Goal: Task Accomplishment & Management: Manage account settings

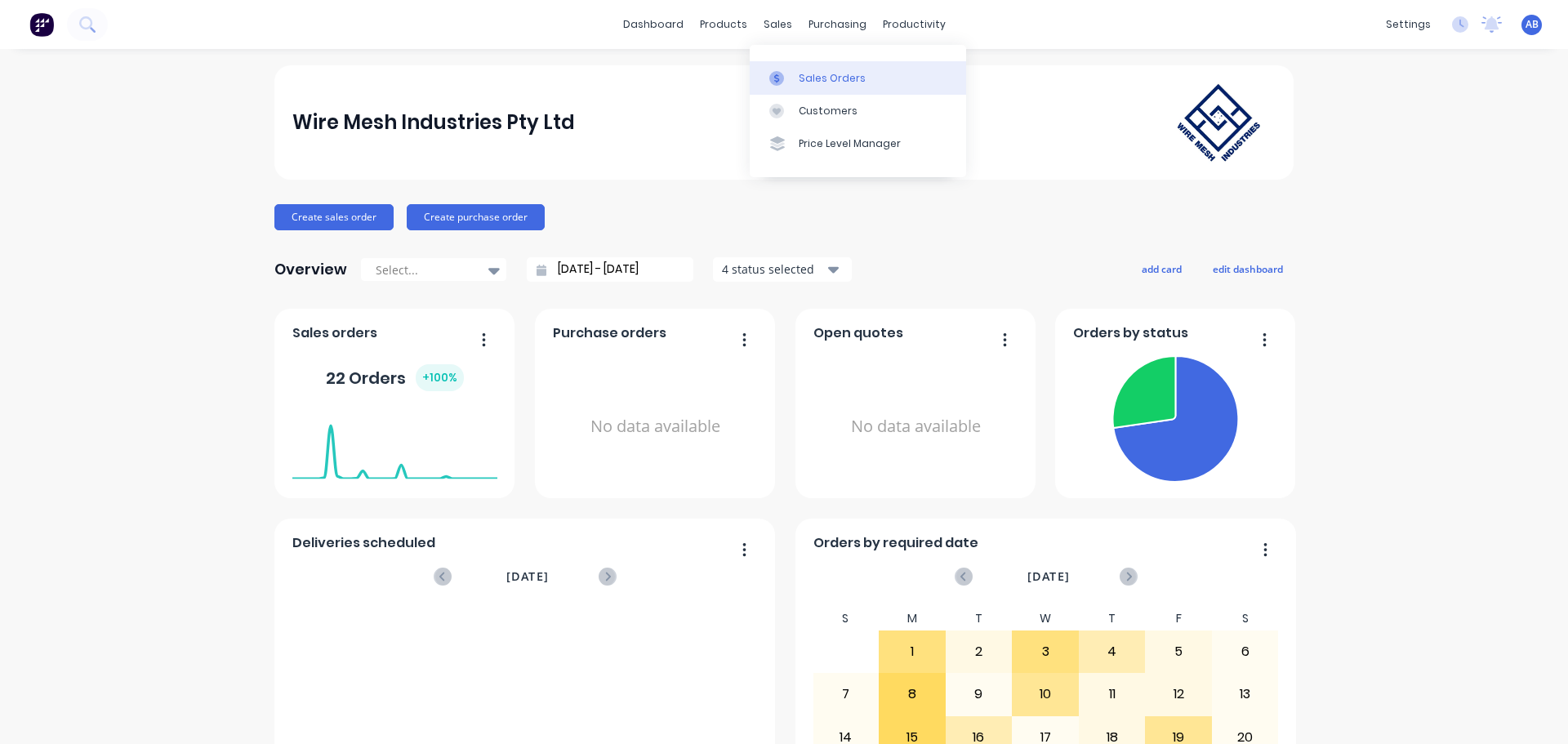
click at [817, 77] on div "Sales Orders" at bounding box center [832, 78] width 67 height 15
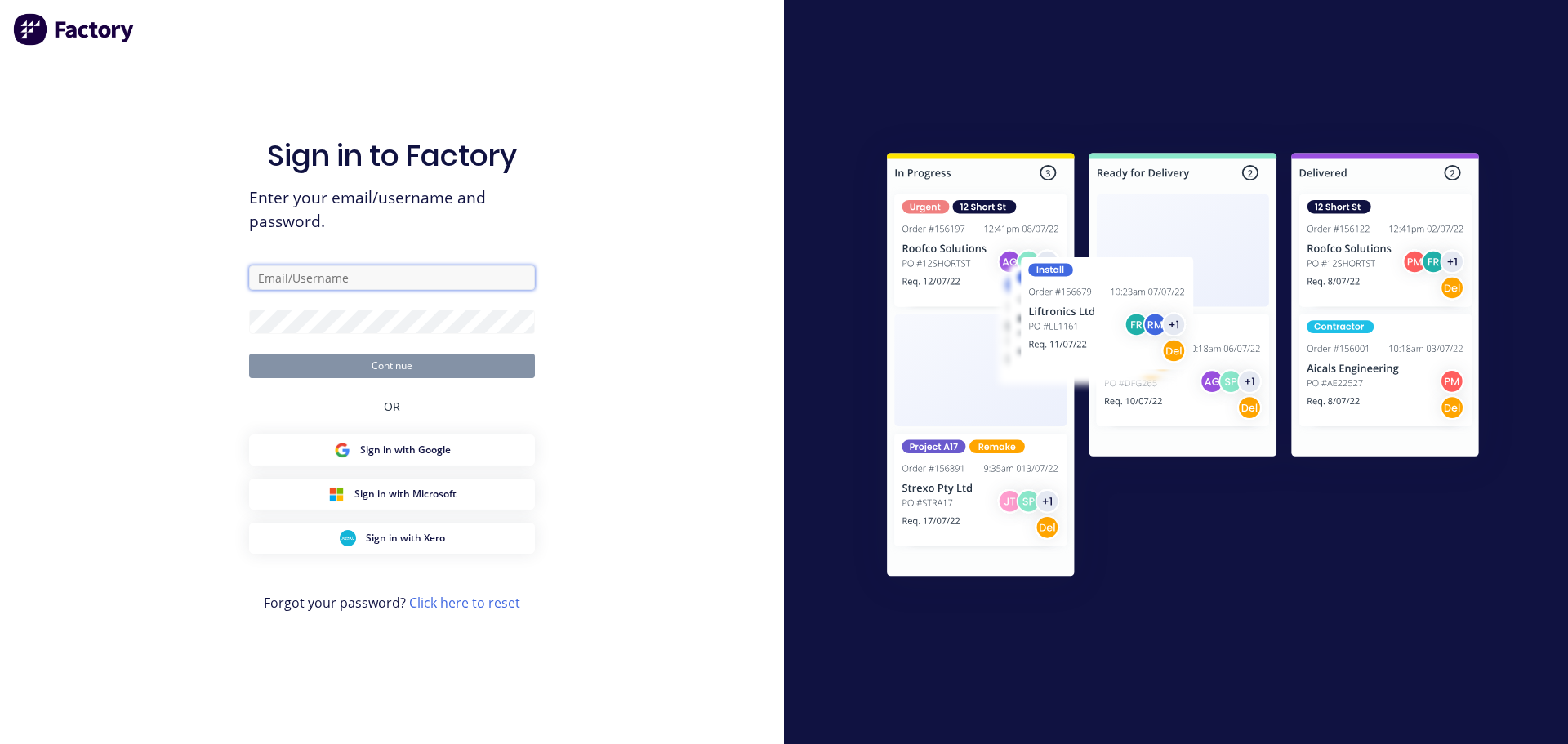
type input "[EMAIL_ADDRESS][DOMAIN_NAME]"
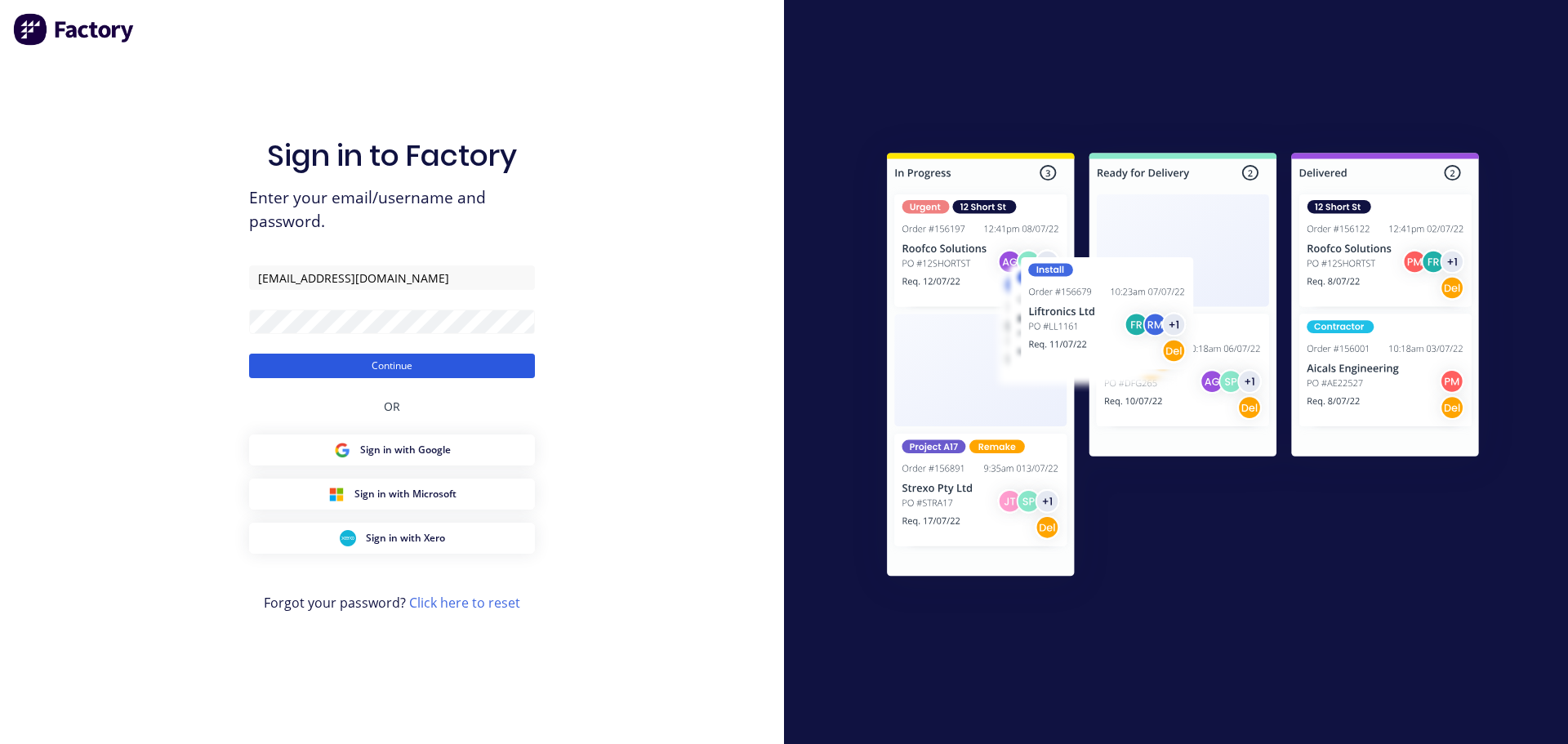
click at [390, 361] on button "Continue" at bounding box center [392, 365] width 286 height 24
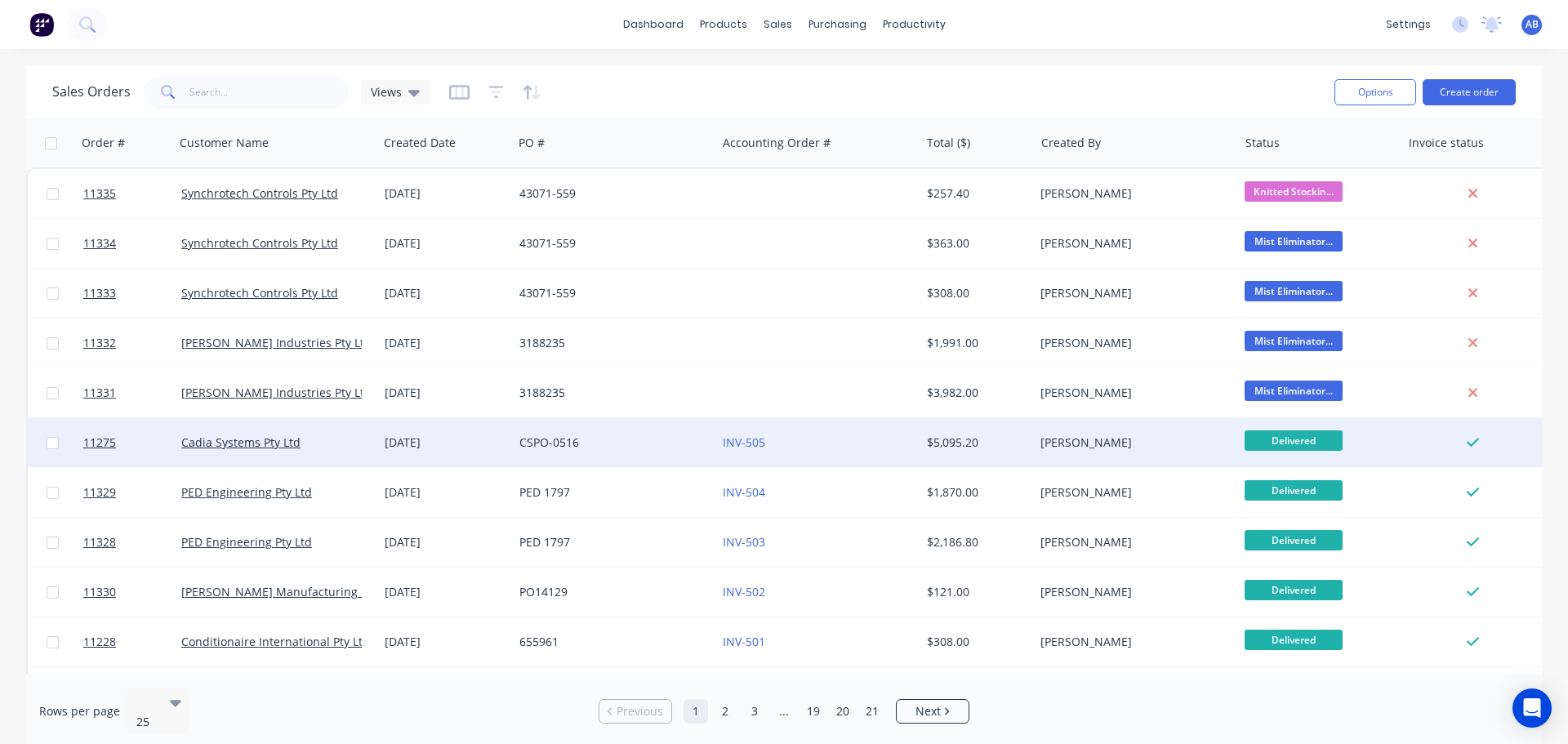
click at [865, 439] on div "INV-505" at bounding box center [814, 442] width 181 height 17
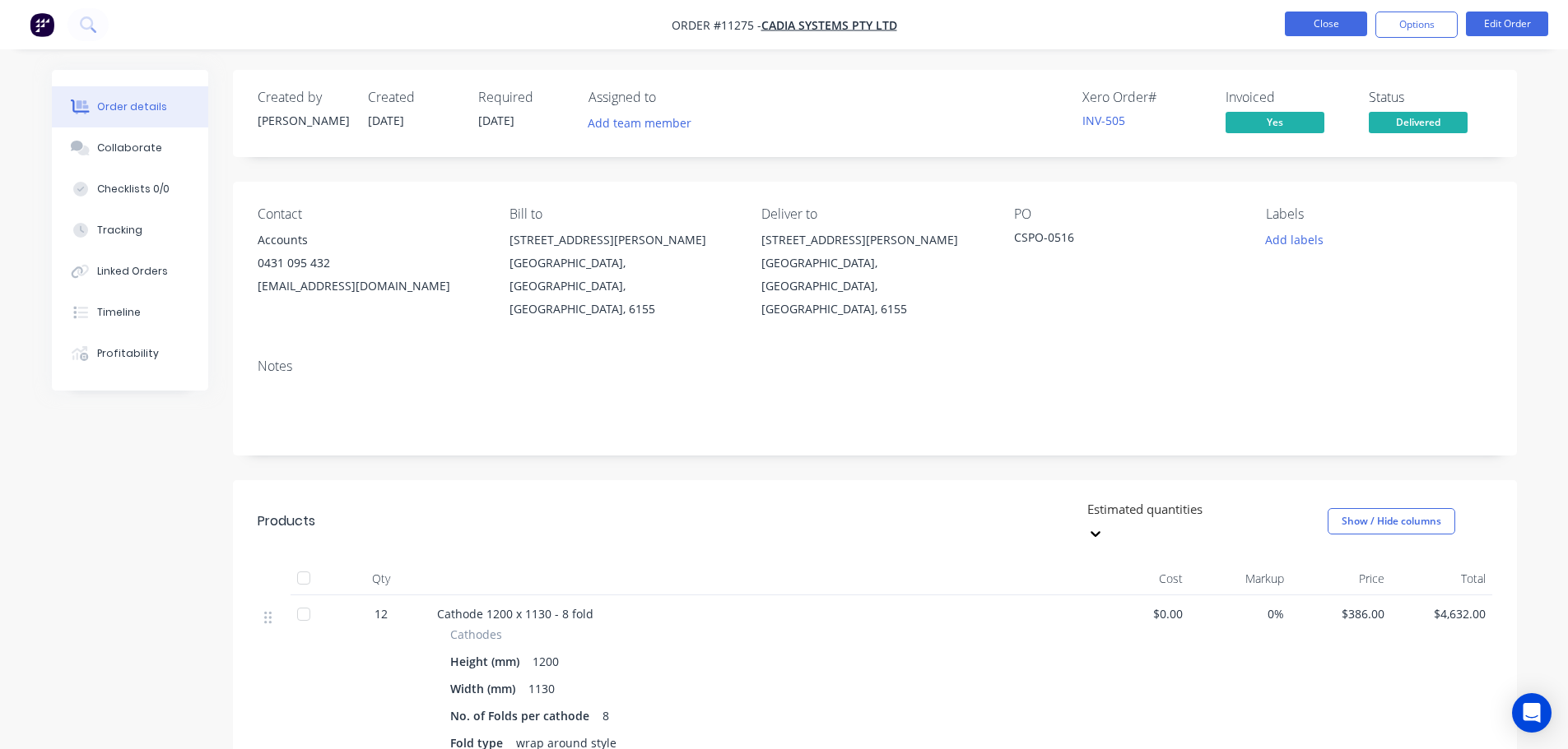
click at [1342, 16] on button "Close" at bounding box center [1326, 24] width 82 height 25
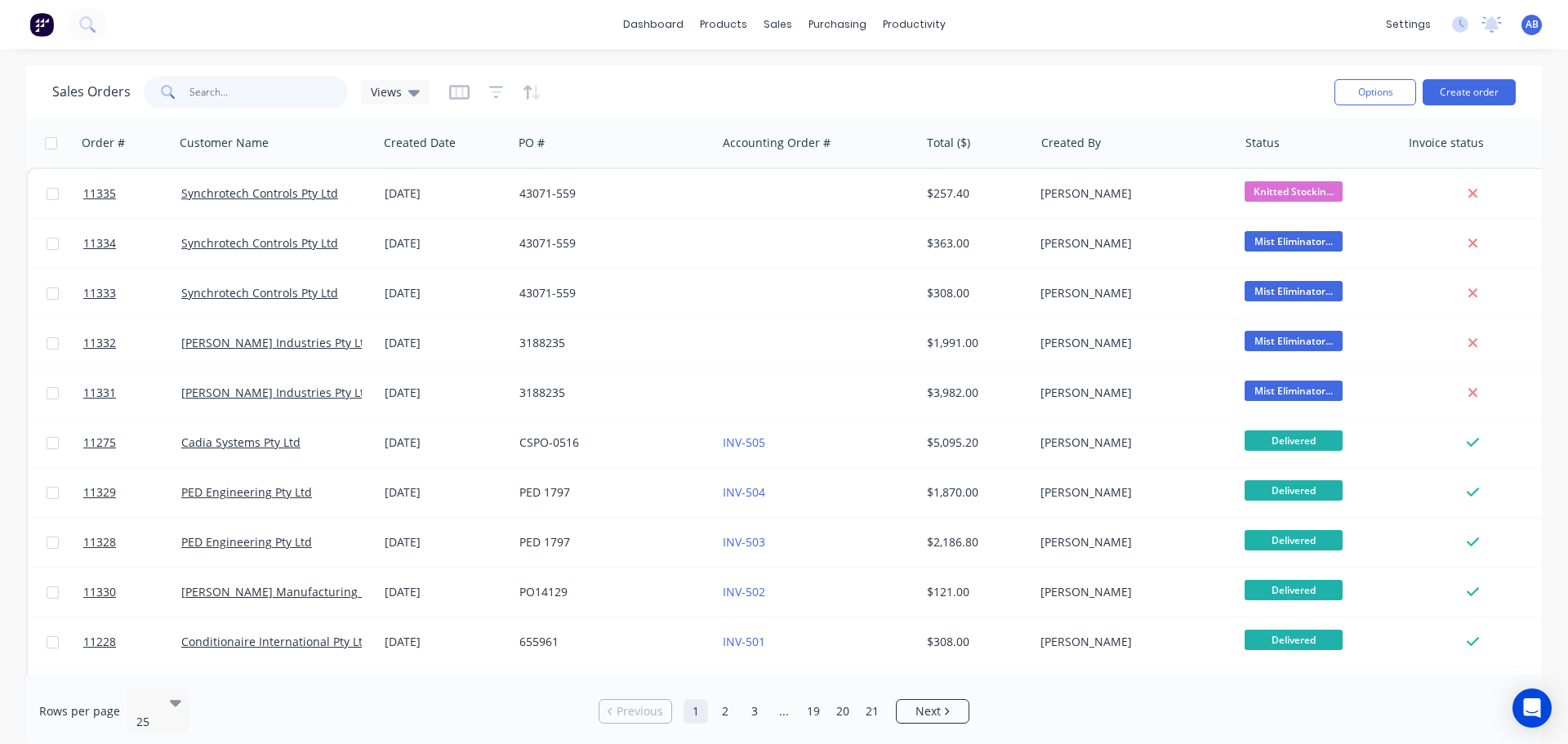
click at [230, 94] on input "text" at bounding box center [270, 93] width 160 height 33
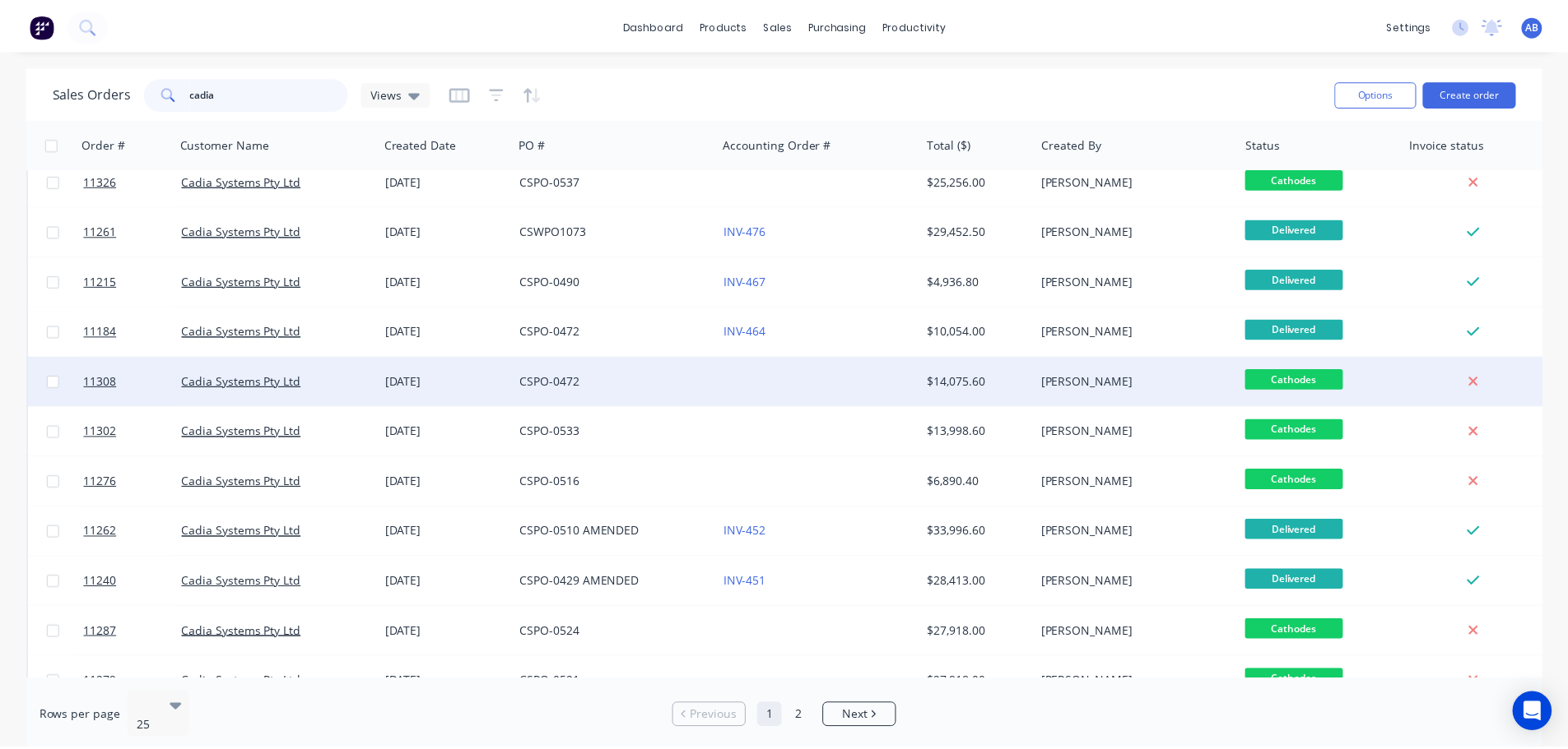
scroll to position [247, 0]
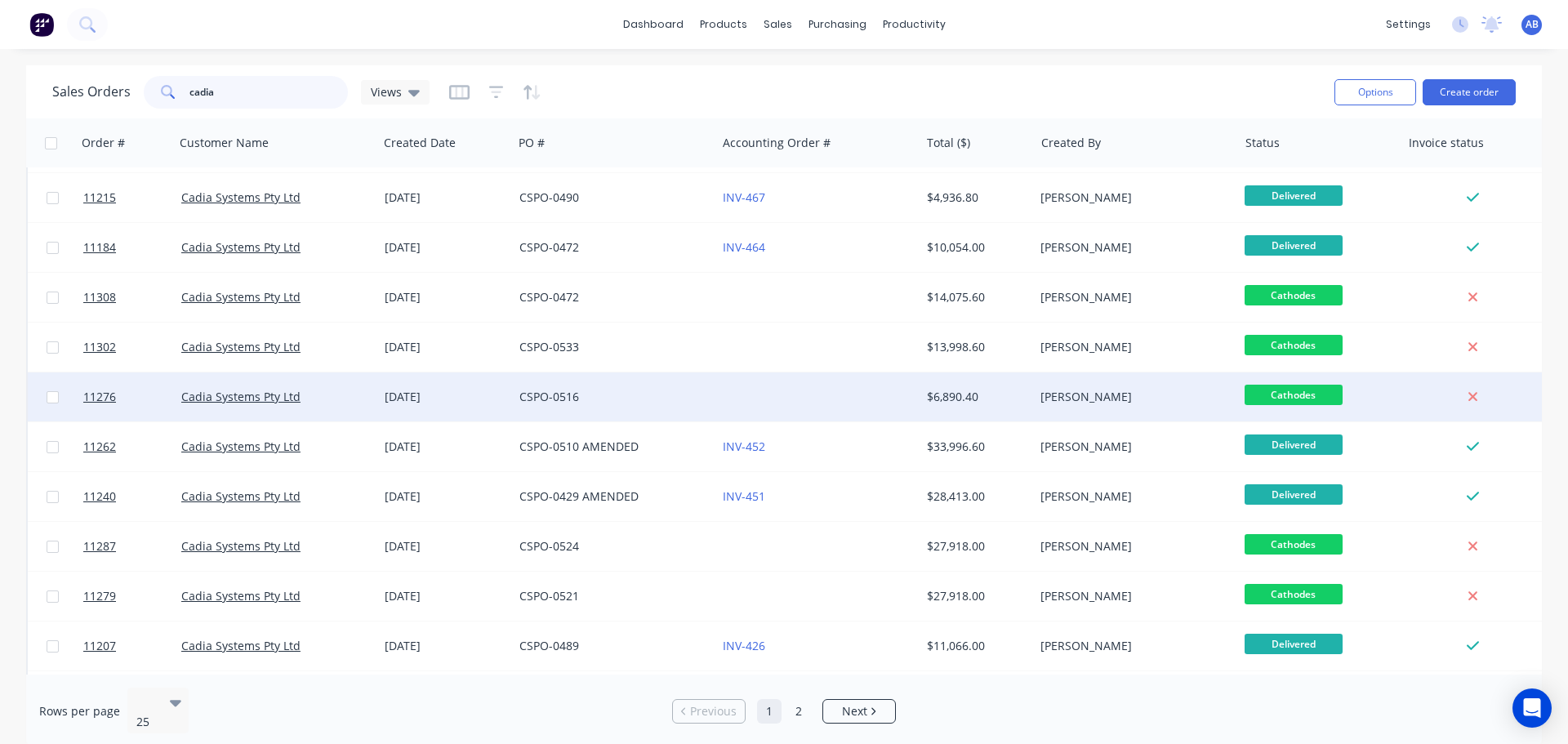
type input "cadia"
click at [652, 396] on div "CSPO-0516" at bounding box center [610, 396] width 181 height 17
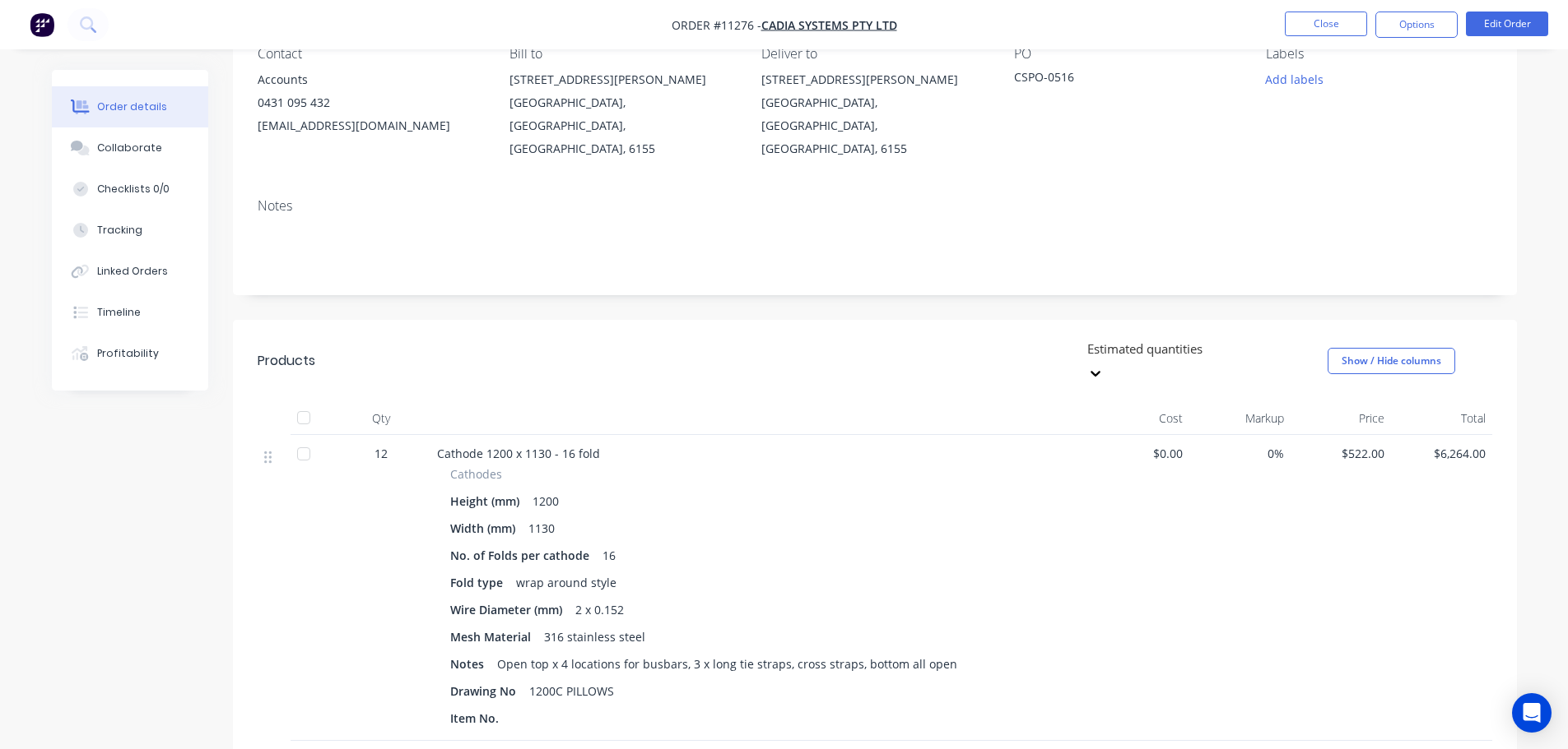
scroll to position [165, 0]
click at [1307, 28] on button "Close" at bounding box center [1326, 24] width 82 height 25
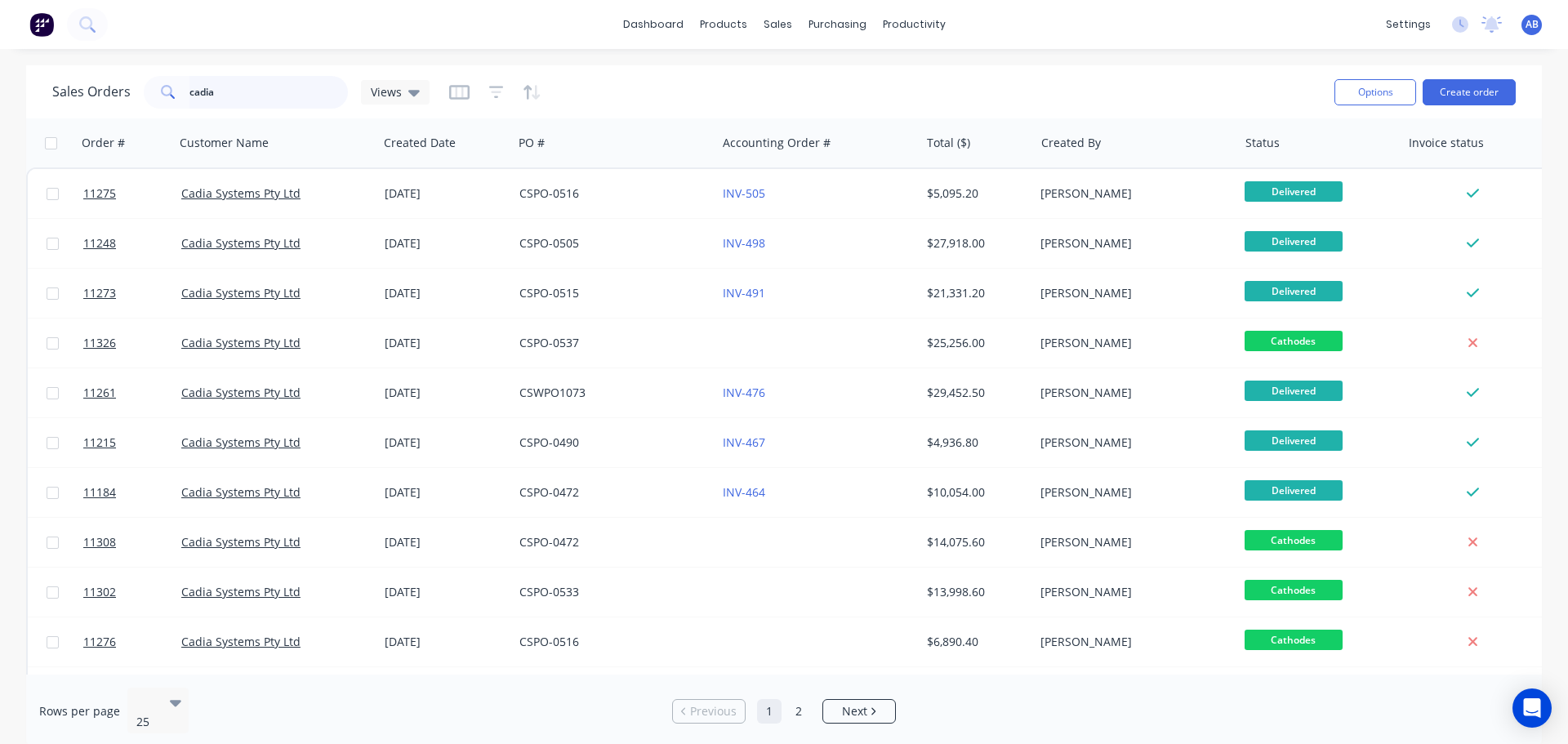
click at [256, 88] on input "cadia" at bounding box center [270, 93] width 160 height 33
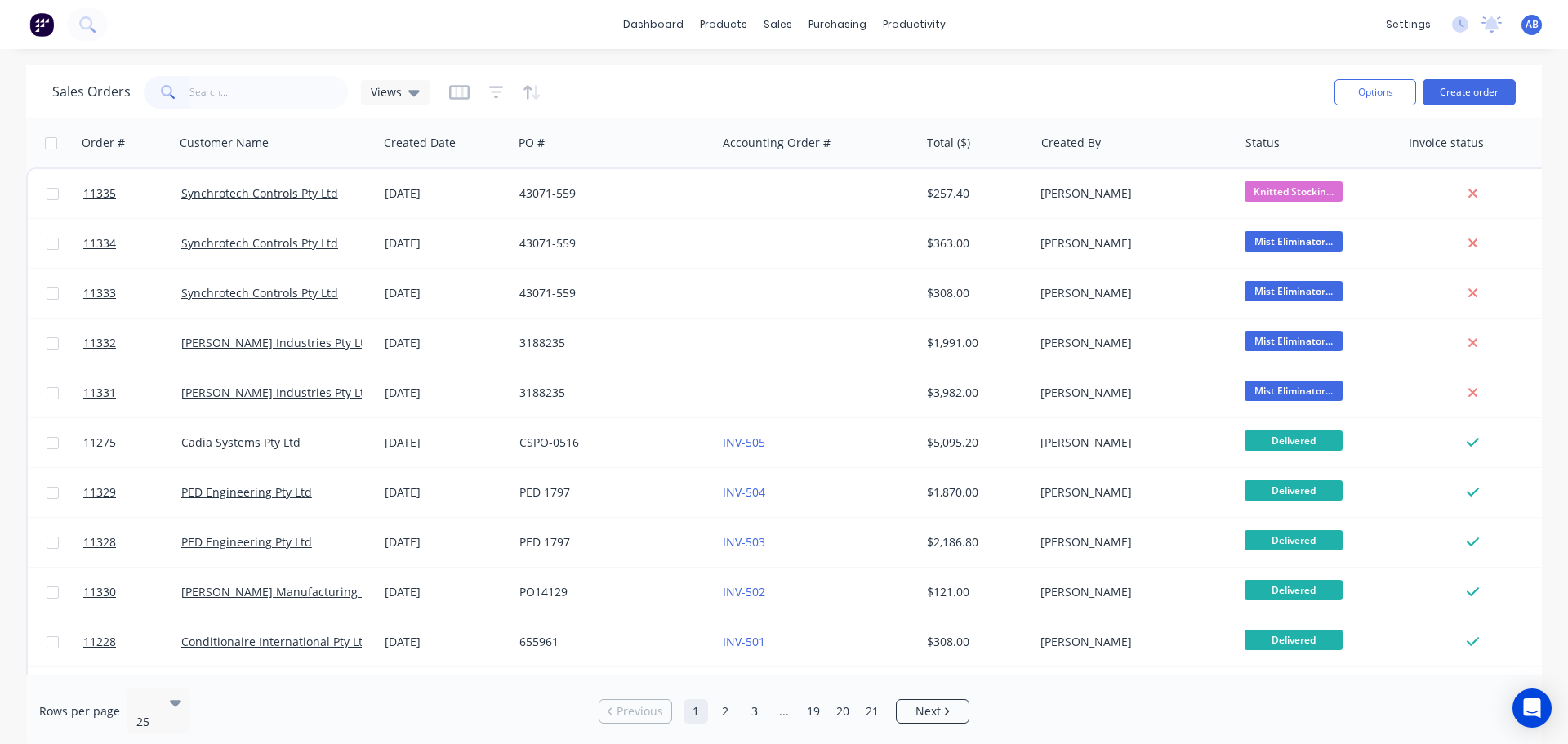
click at [37, 22] on img at bounding box center [41, 24] width 24 height 24
